Goal: Task Accomplishment & Management: Use online tool/utility

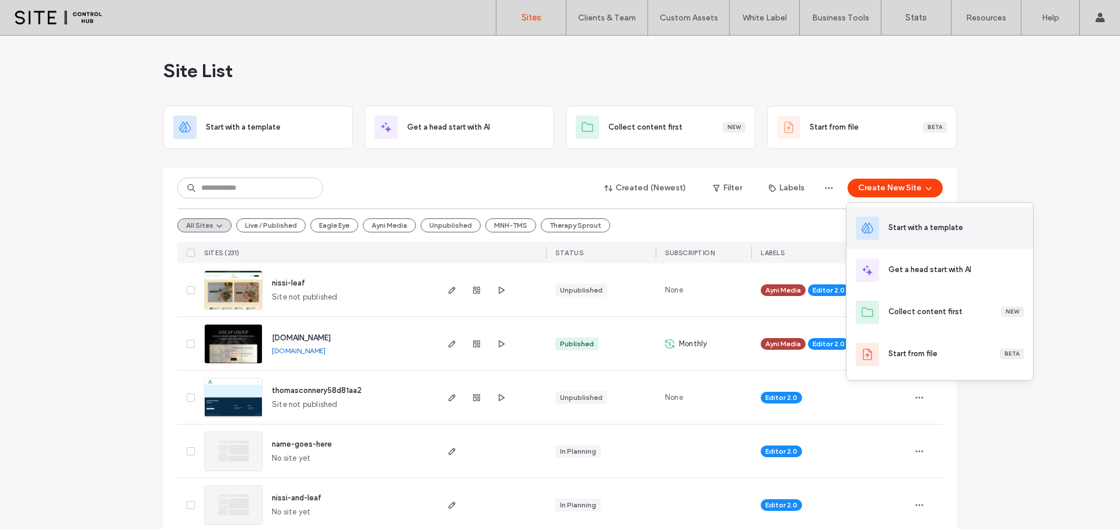
click at [926, 226] on div "Start with a template" at bounding box center [926, 228] width 75 height 12
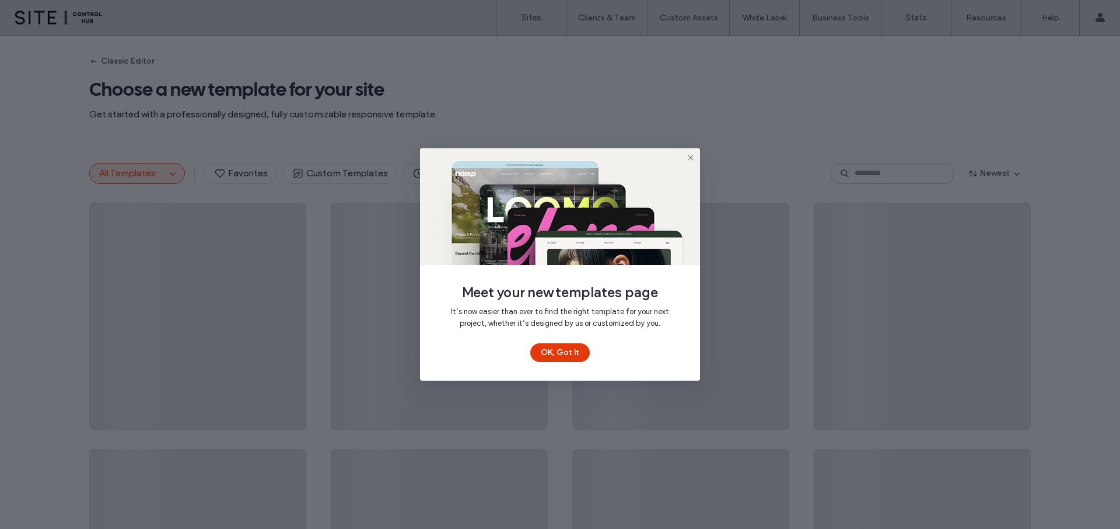
click at [565, 354] on button "OK, Got It" at bounding box center [560, 352] width 60 height 19
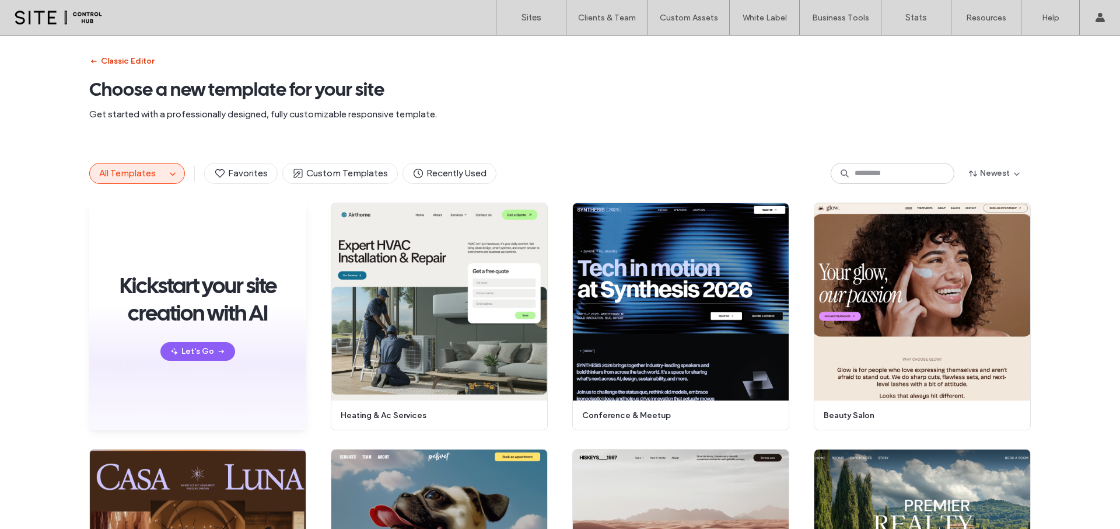
click at [129, 61] on button "Classic Editor" at bounding box center [121, 61] width 65 height 19
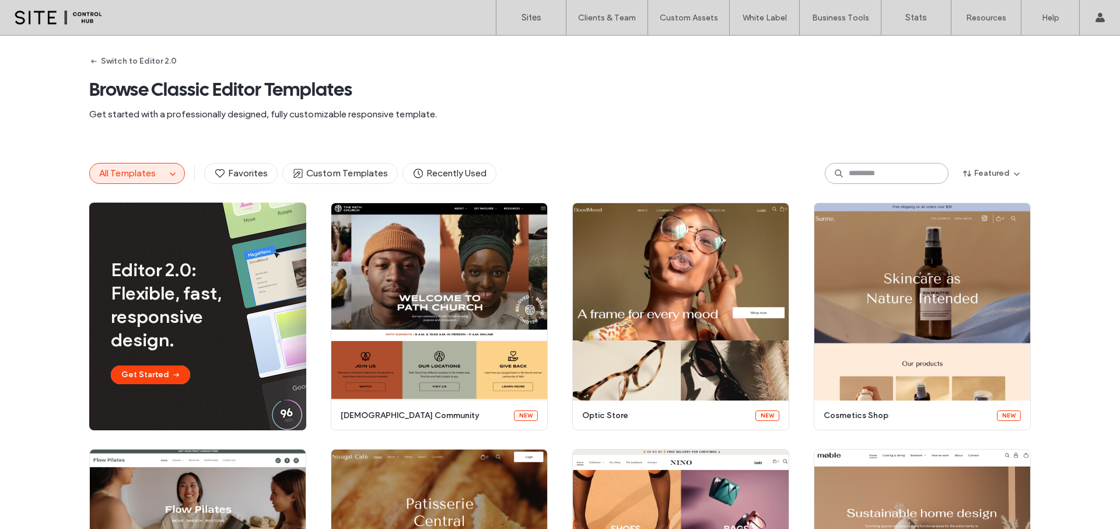
click at [850, 175] on input at bounding box center [887, 173] width 124 height 21
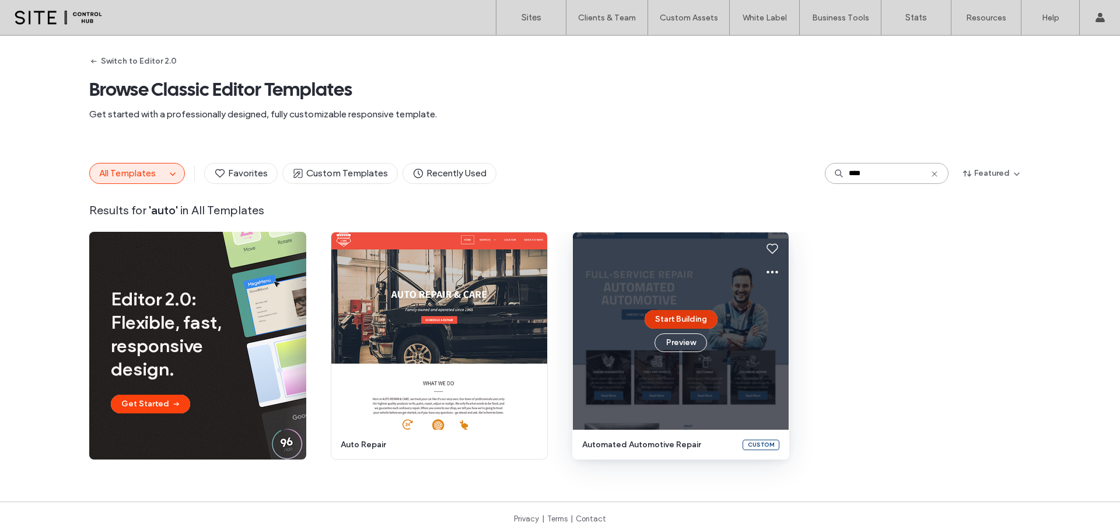
type input "****"
click at [673, 320] on button "Start Building" at bounding box center [681, 319] width 73 height 19
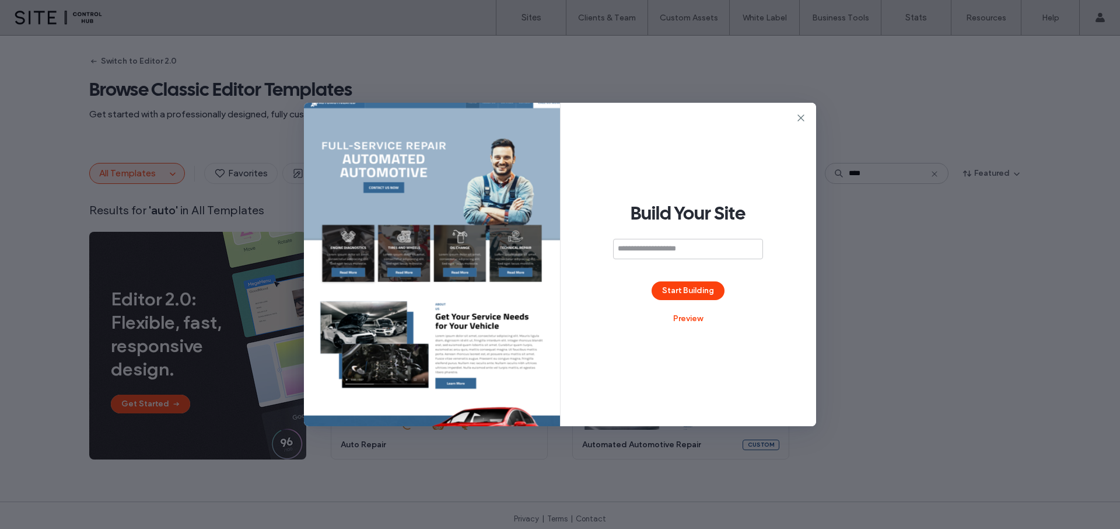
click at [631, 252] on input at bounding box center [688, 249] width 150 height 20
type input "**********"
click at [689, 287] on button "Start Building" at bounding box center [688, 290] width 73 height 19
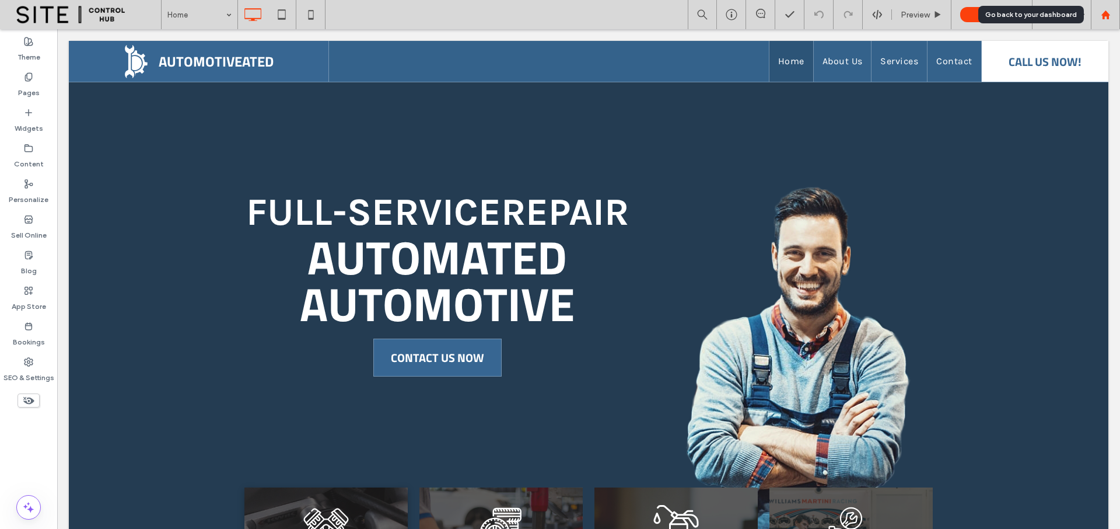
click at [1107, 16] on use at bounding box center [1105, 14] width 9 height 9
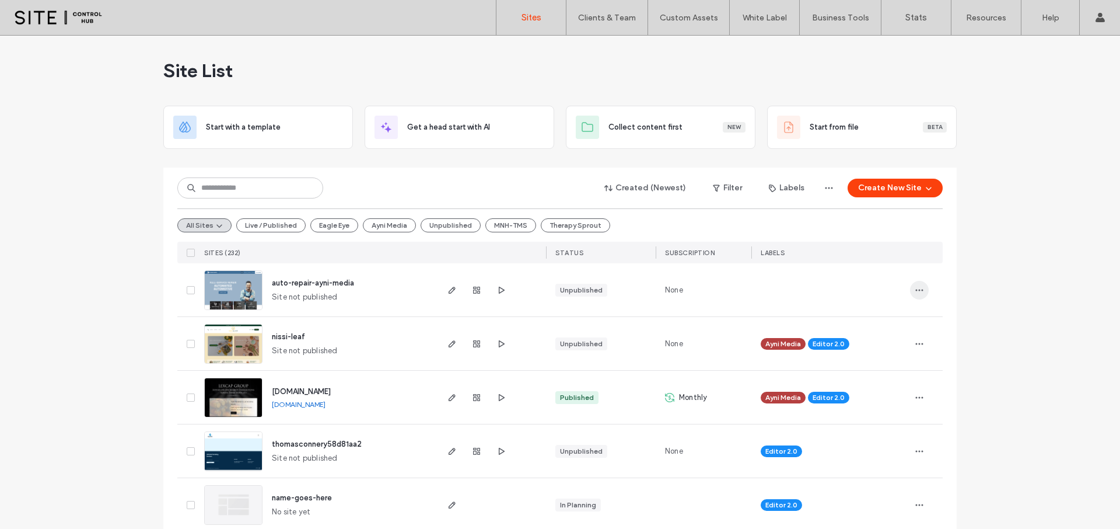
click at [916, 289] on use "button" at bounding box center [920, 290] width 8 height 2
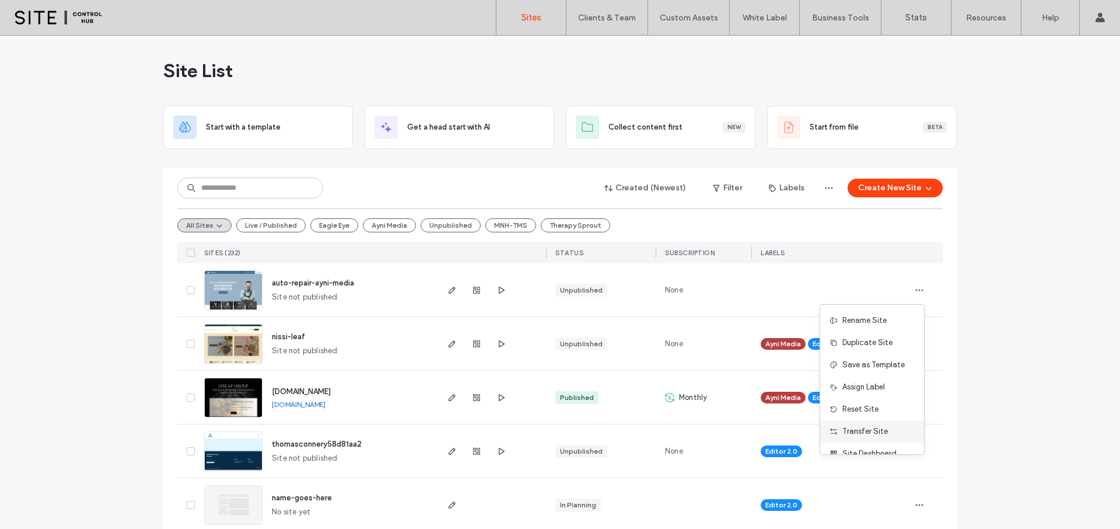
click at [870, 429] on span "Transfer Site" at bounding box center [866, 431] width 46 height 12
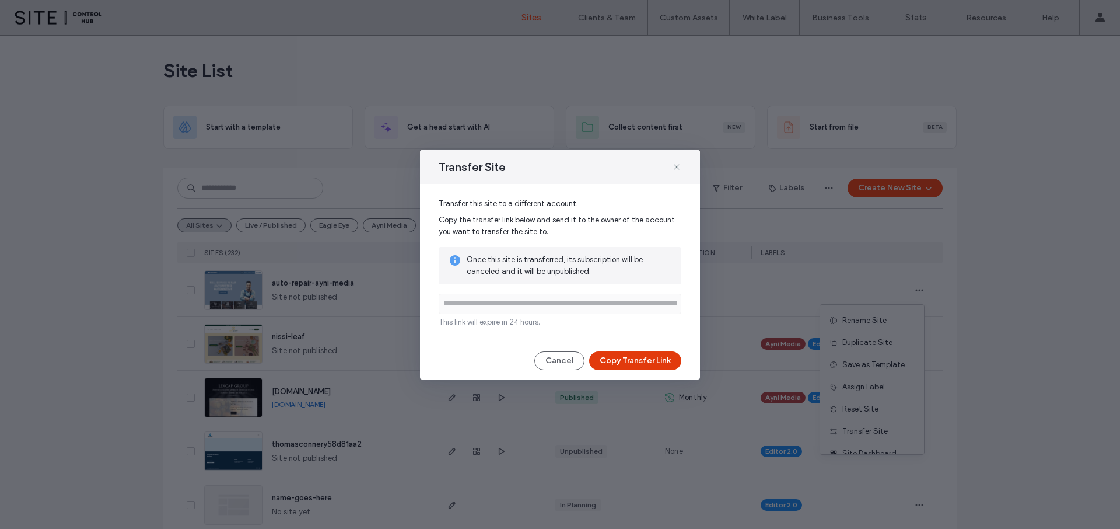
click at [627, 364] on button "Copy Transfer Link" at bounding box center [635, 360] width 92 height 19
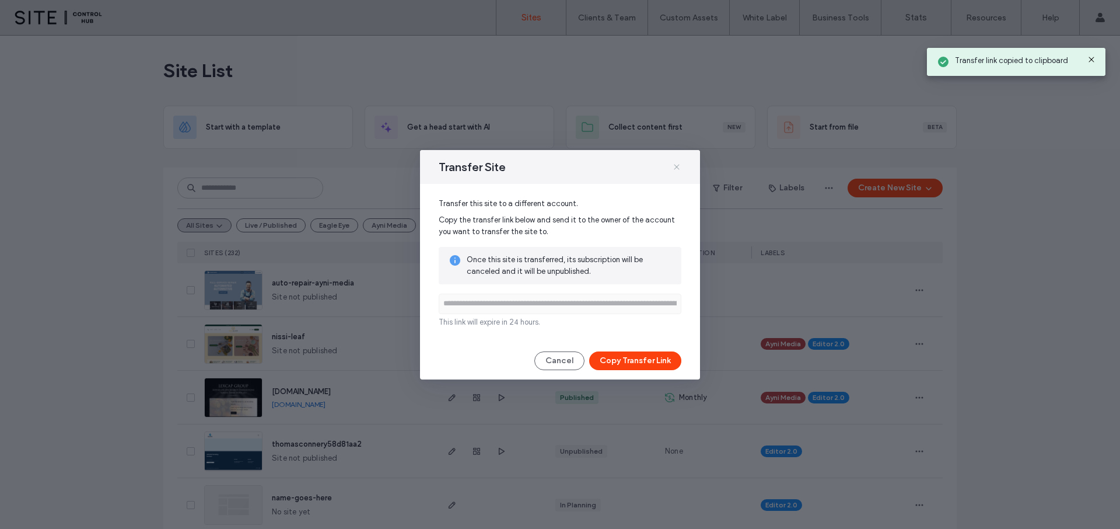
click at [678, 165] on use at bounding box center [676, 166] width 5 height 5
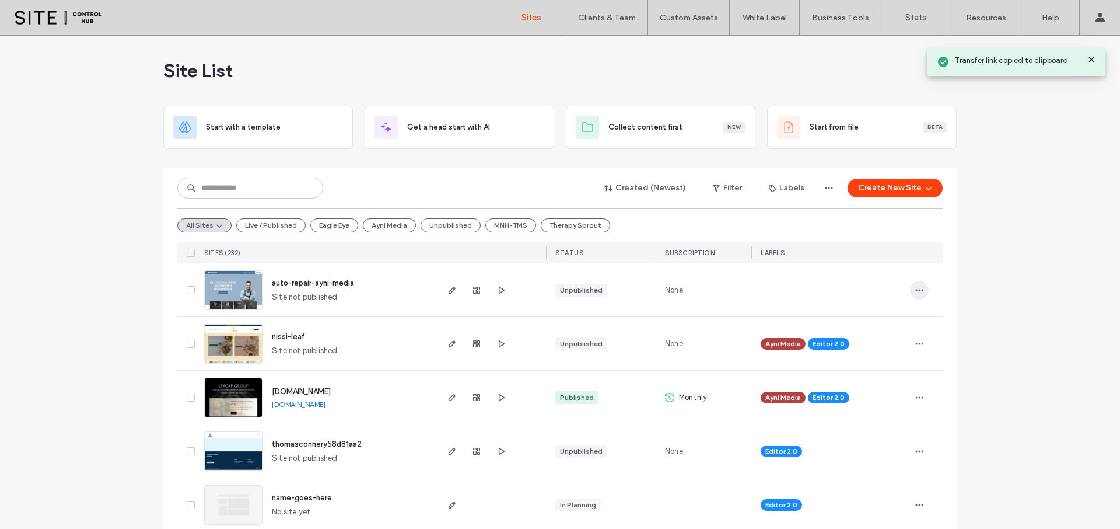
click at [916, 287] on icon "button" at bounding box center [919, 289] width 9 height 9
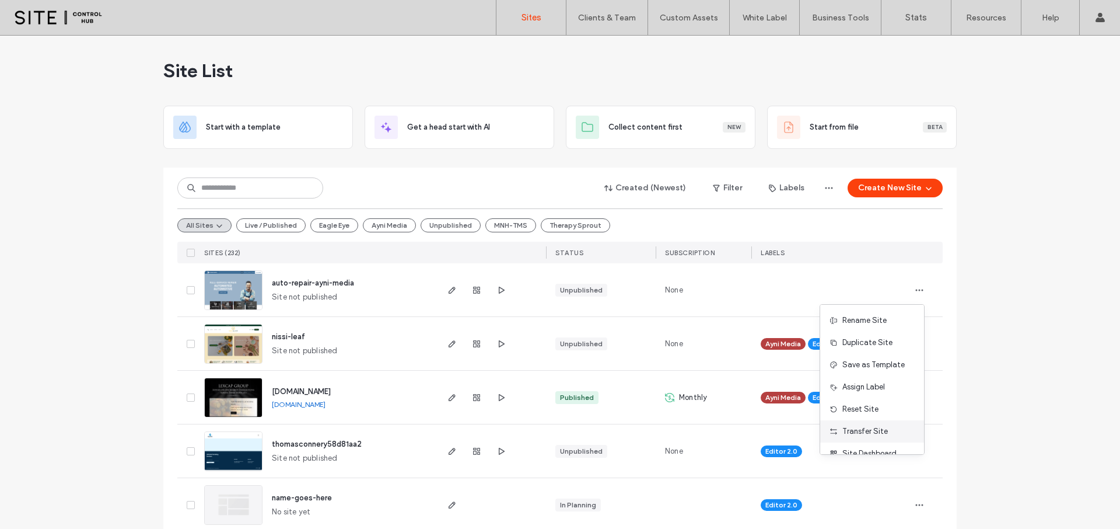
click at [887, 429] on div "Transfer Site" at bounding box center [873, 431] width 104 height 22
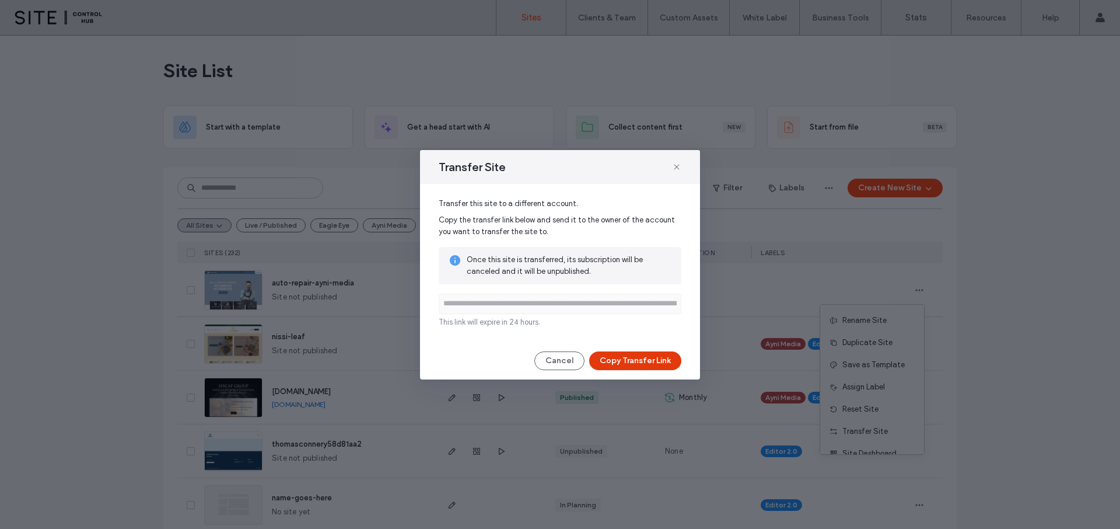
click at [643, 363] on button "Copy Transfer Link" at bounding box center [635, 360] width 92 height 19
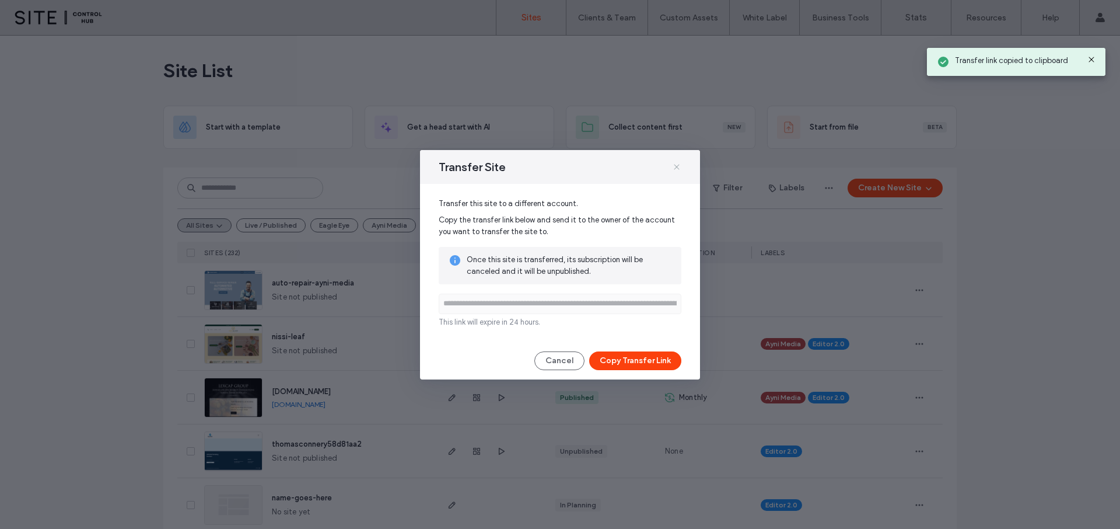
click at [676, 166] on use at bounding box center [676, 166] width 5 height 5
